Goal: Task Accomplishment & Management: Manage account settings

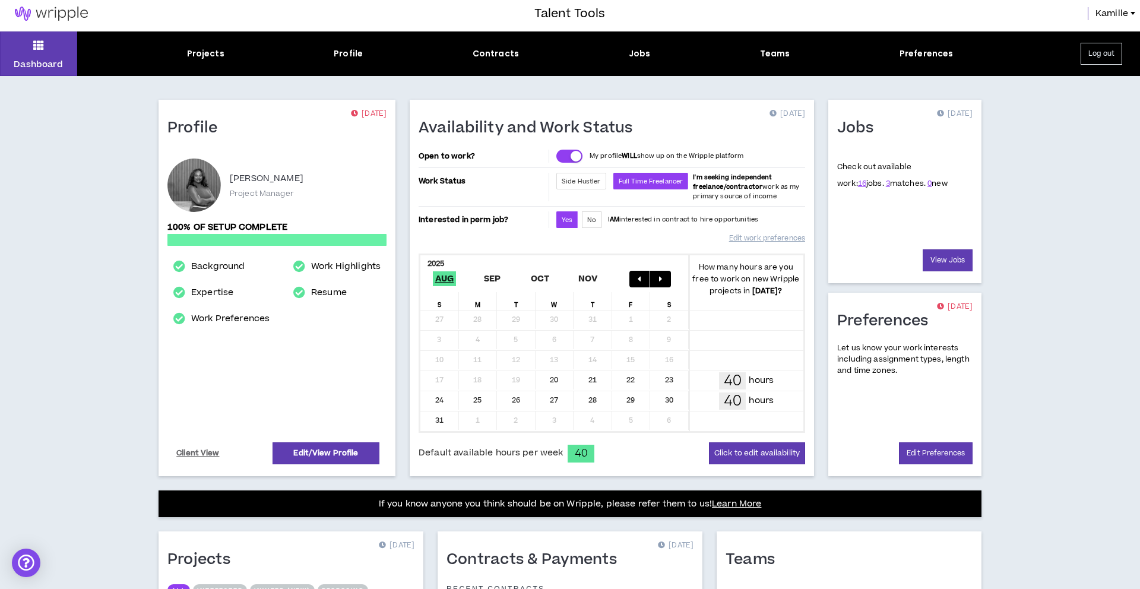
scroll to position [4, 0]
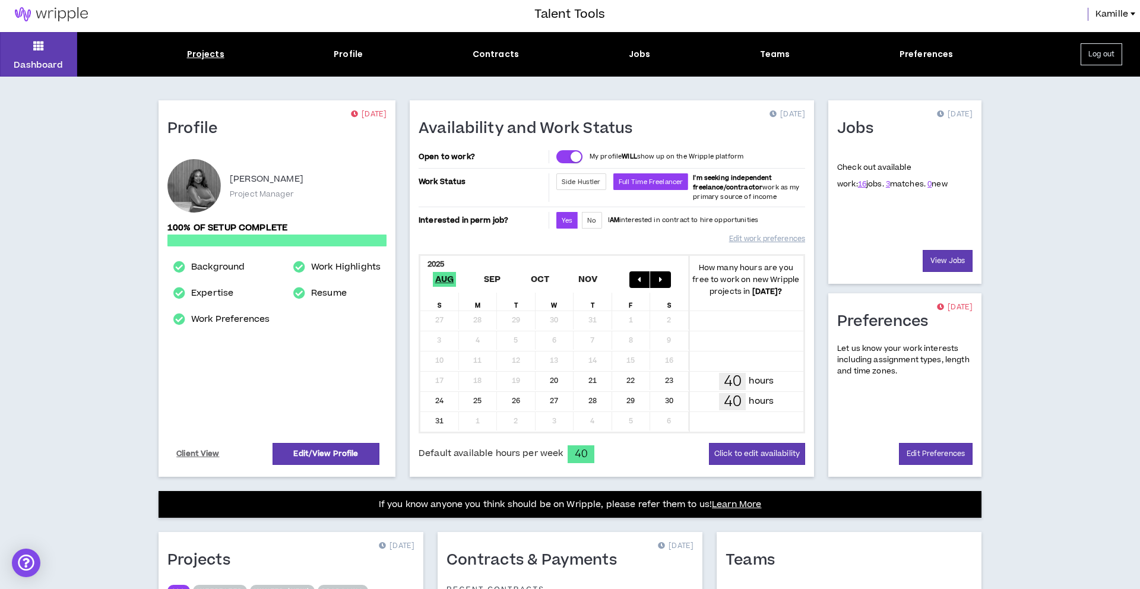
click at [199, 53] on div "Projects" at bounding box center [205, 54] width 37 height 12
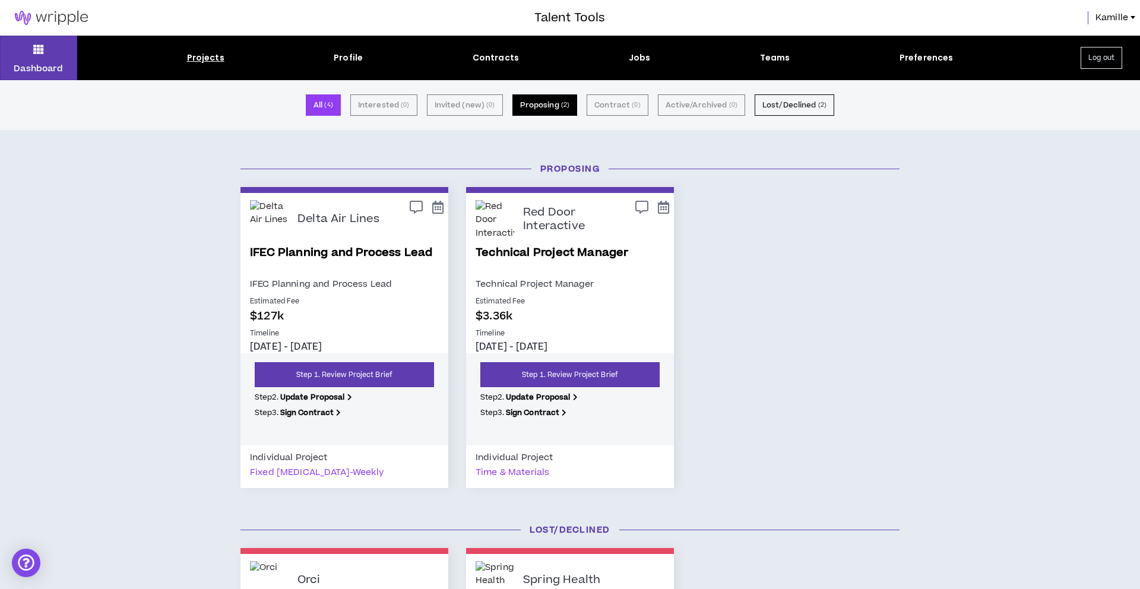
click at [555, 103] on button "Proposing ( 2 )" at bounding box center [544, 104] width 65 height 21
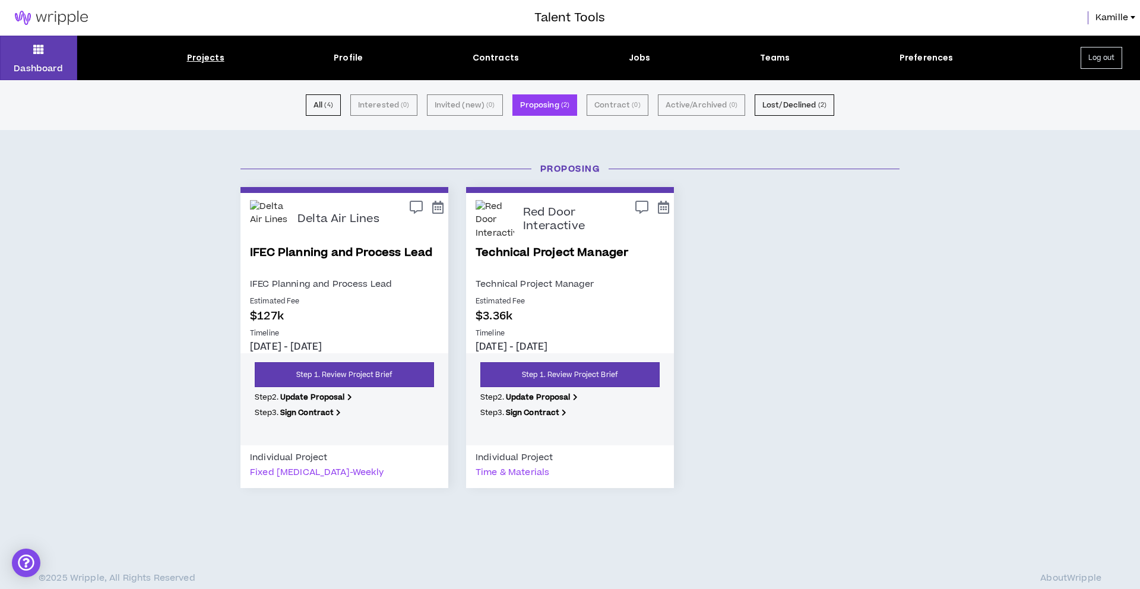
drag, startPoint x: 408, startPoint y: 294, endPoint x: 403, endPoint y: 286, distance: 9.9
click at [403, 286] on div "Delta Air Lines IFEC Planning and Process Lead IFEC Planning and Process Lead E…" at bounding box center [344, 340] width 208 height 295
click at [364, 235] on div "Delta Air Lines" at bounding box center [367, 219] width 141 height 39
click at [368, 254] on link "IFEC Planning and Process Lead" at bounding box center [344, 261] width 189 height 32
